Goal: Task Accomplishment & Management: Use online tool/utility

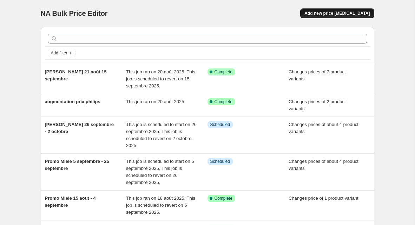
click at [366, 14] on span "Add new price [MEDICAL_DATA]" at bounding box center [336, 14] width 65 height 6
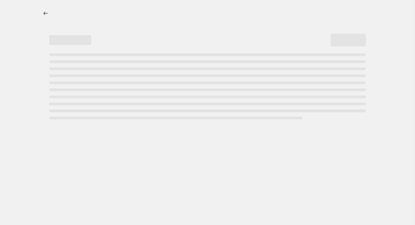
select select "percentage"
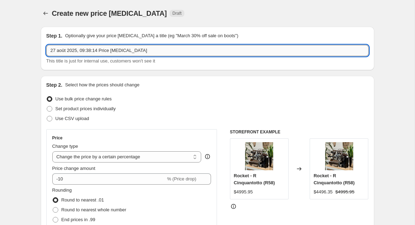
click at [111, 54] on input "27 août 2025, 09:38:14 Price [MEDICAL_DATA]" at bounding box center [207, 50] width 322 height 11
paste input "Promotion La Specialista Maestro EC9885M"
type input "Promotion La Specialista Maestro EC9885M 27 septembre - 4 septembre"
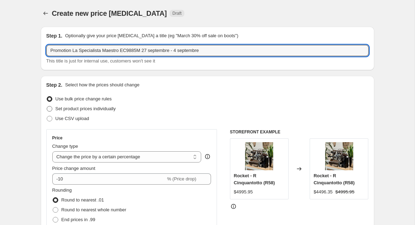
click at [108, 108] on span "Set product prices individually" at bounding box center [85, 108] width 60 height 5
click at [47, 106] on input "Set product prices individually" at bounding box center [47, 106] width 0 height 0
radio input "true"
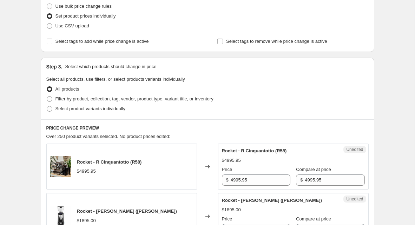
scroll to position [94, 0]
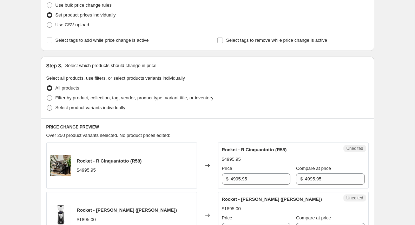
click at [124, 108] on span "Select product variants individually" at bounding box center [90, 107] width 70 height 5
click at [47, 105] on input "Select product variants individually" at bounding box center [47, 105] width 0 height 0
radio input "true"
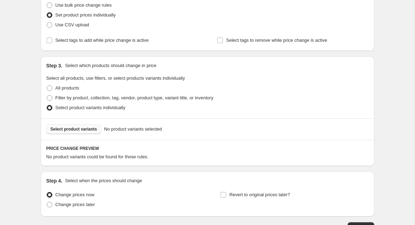
click at [76, 130] on span "Select product variants" at bounding box center [74, 129] width 47 height 6
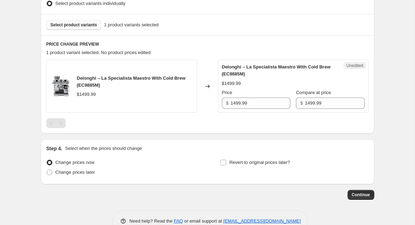
scroll to position [201, 0]
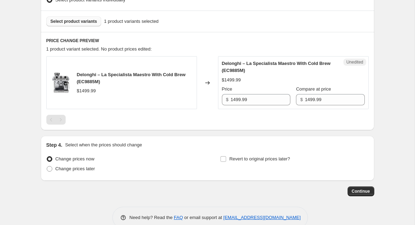
click at [264, 115] on div at bounding box center [207, 120] width 322 height 10
click at [264, 106] on div "Unedited Delonghi – La Specialista Maestro With Cold Brew (EC9885M) $1499.99 Pr…" at bounding box center [293, 82] width 151 height 53
click at [266, 98] on input "1499.99" at bounding box center [261, 99] width 60 height 11
click at [266, 97] on input "1499.99" at bounding box center [261, 99] width 60 height 11
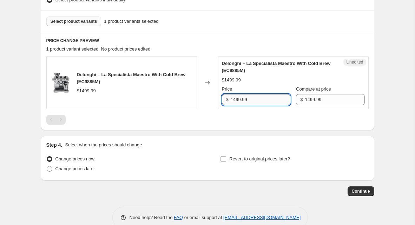
paste input "1"
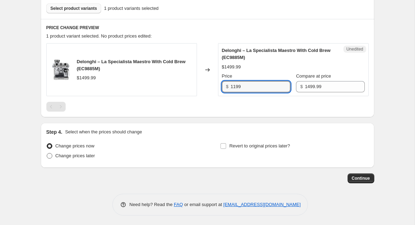
type input "1199"
click at [60, 154] on span "Change prices later" at bounding box center [75, 155] width 40 height 5
click at [47, 153] on input "Change prices later" at bounding box center [47, 153] width 0 height 0
radio input "true"
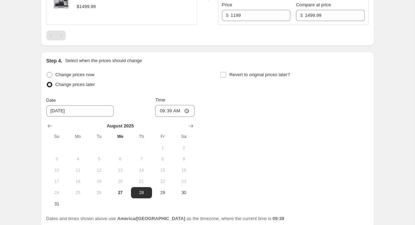
scroll to position [287, 0]
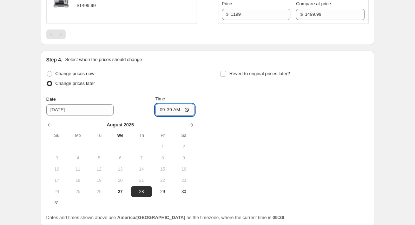
click at [166, 108] on input "09:39" at bounding box center [174, 110] width 39 height 12
click at [58, 74] on span "Change prices now" at bounding box center [74, 73] width 39 height 5
click at [47, 71] on input "Change prices now" at bounding box center [47, 71] width 0 height 0
radio input "true"
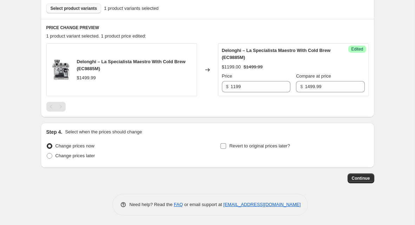
click at [256, 149] on label "Revert to original prices later?" at bounding box center [255, 146] width 70 height 10
click at [226, 149] on input "Revert to original prices later?" at bounding box center [223, 146] width 6 height 6
checkbox input "true"
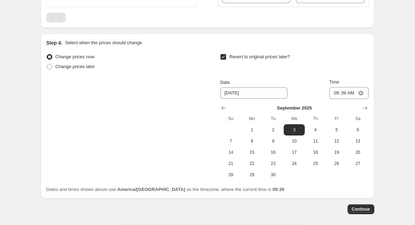
scroll to position [308, 0]
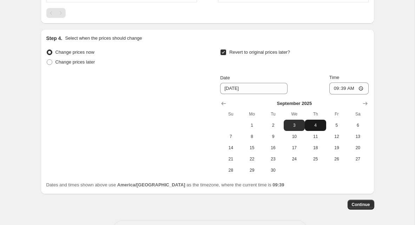
click at [320, 124] on span "4" at bounding box center [314, 126] width 15 height 6
type input "[DATE]"
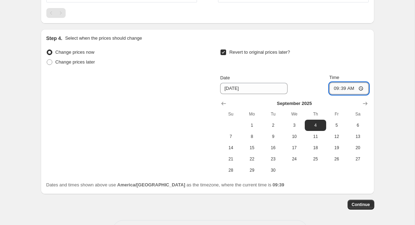
click at [342, 87] on input "09:39" at bounding box center [348, 88] width 39 height 12
type input "23:06"
type input "23:59"
click at [367, 203] on span "Continue" at bounding box center [361, 205] width 18 height 6
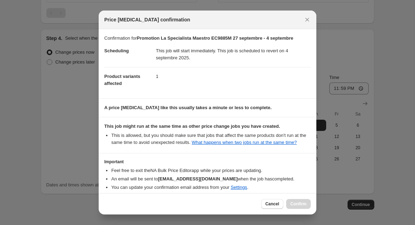
scroll to position [39, 0]
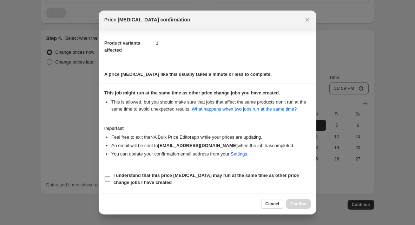
click at [153, 182] on b "I understand that this price [MEDICAL_DATA] may run at the same time as other p…" at bounding box center [205, 179] width 185 height 12
click at [110, 182] on input "I understand that this price [MEDICAL_DATA] may run at the same time as other p…" at bounding box center [108, 179] width 6 height 6
checkbox input "true"
click at [292, 200] on button "Confirm" at bounding box center [298, 204] width 25 height 10
